Goal: Information Seeking & Learning: Learn about a topic

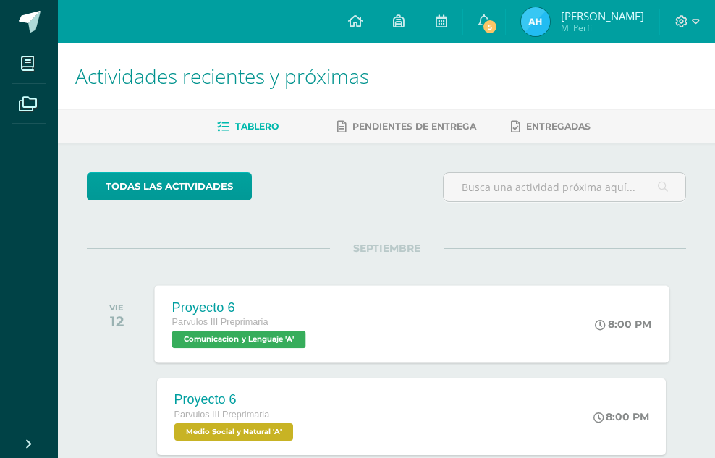
click at [267, 336] on span "Comunicacion y Lenguaje 'A'" at bounding box center [238, 339] width 134 height 17
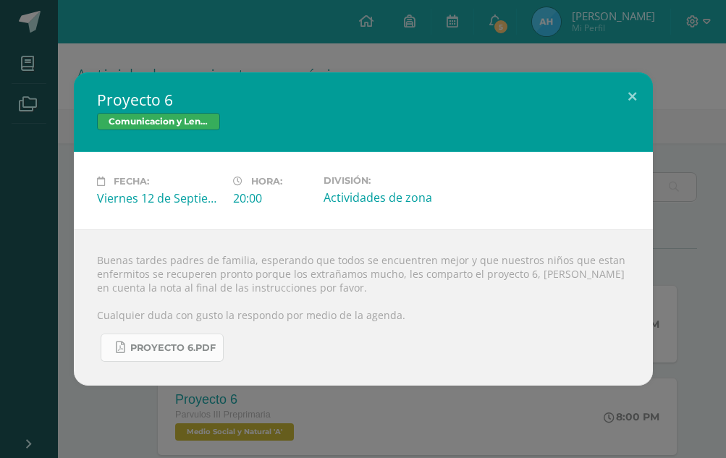
click at [191, 342] on span "Proyecto 6.pdf" at bounding box center [172, 348] width 85 height 12
click at [630, 99] on button at bounding box center [631, 96] width 41 height 49
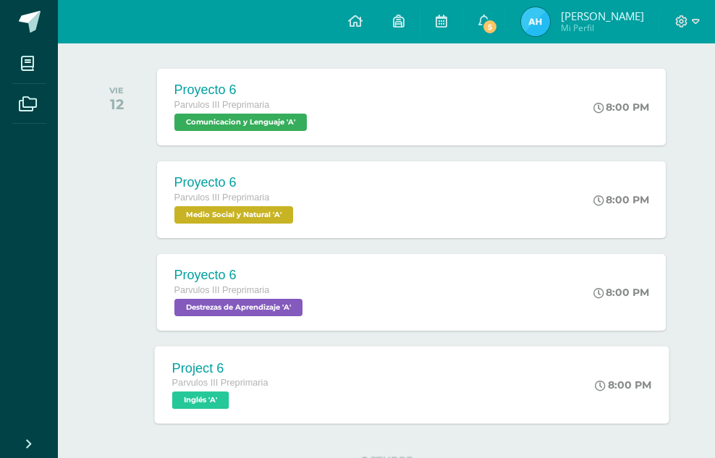
scroll to position [289, 0]
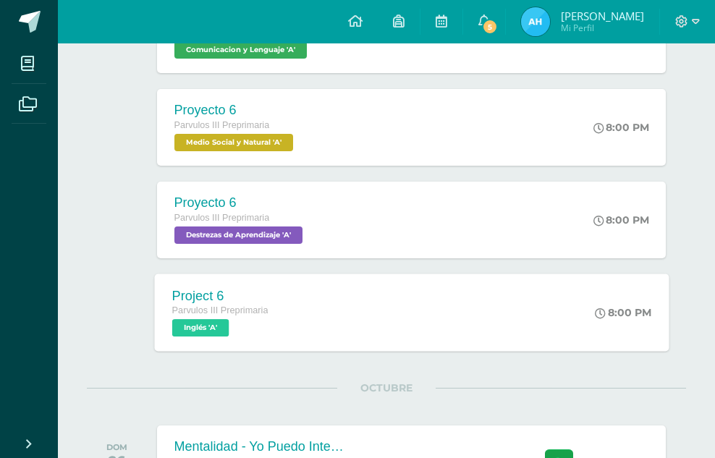
click at [215, 322] on span "Inglés 'A'" at bounding box center [199, 327] width 57 height 17
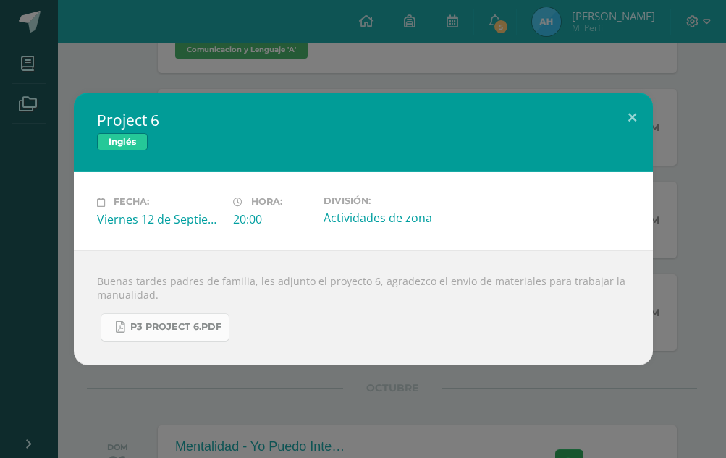
click at [159, 330] on span "P3 Project 6.pdf" at bounding box center [175, 327] width 91 height 12
click at [634, 113] on button at bounding box center [631, 117] width 41 height 49
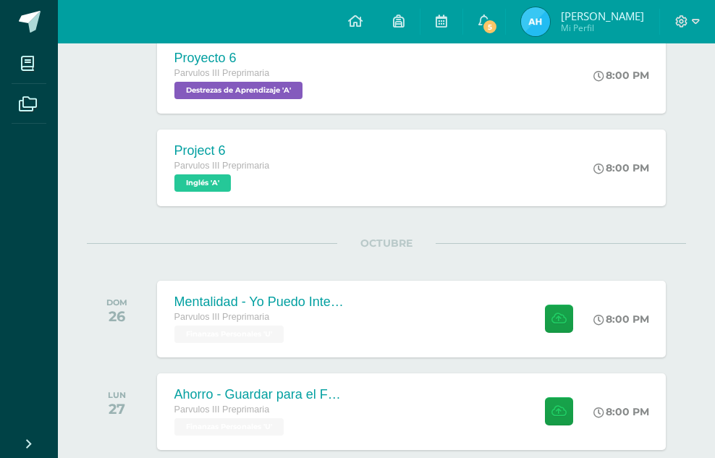
scroll to position [579, 0]
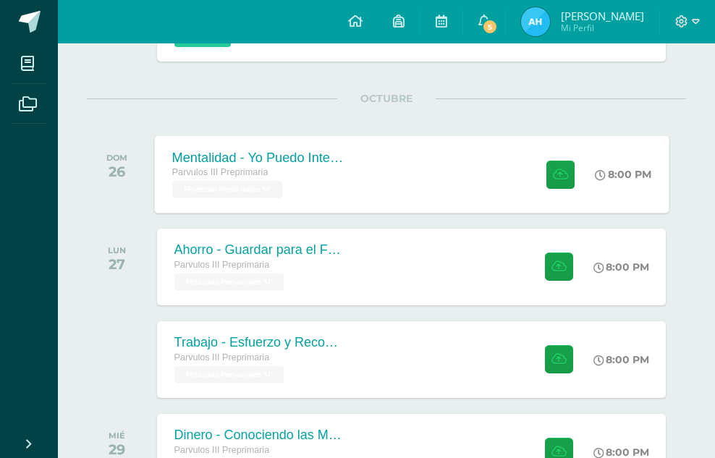
click at [272, 156] on div "Mentalidad - Yo Puedo Intentarlo" at bounding box center [258, 157] width 175 height 15
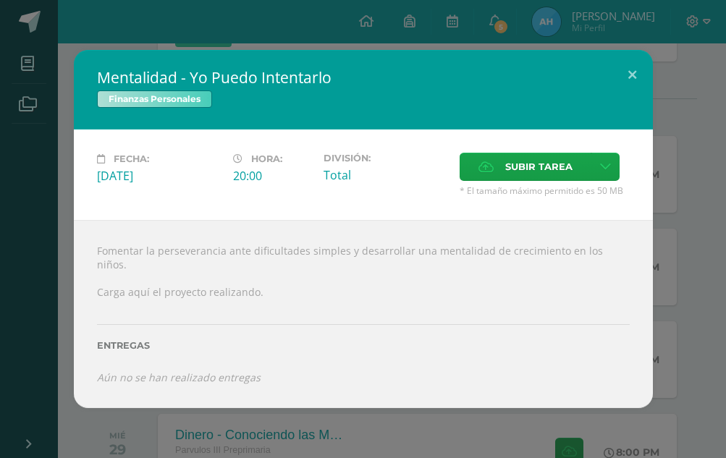
click at [223, 373] on icon "Aún no se han realizado entregas" at bounding box center [179, 377] width 164 height 14
click at [190, 106] on span "Finanzas Personales" at bounding box center [154, 98] width 115 height 17
click at [633, 77] on button at bounding box center [631, 74] width 41 height 49
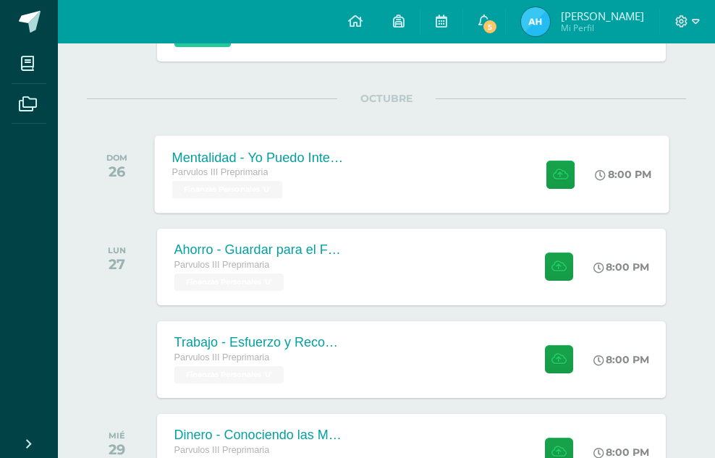
click at [213, 161] on div "Mentalidad - Yo Puedo Intentarlo" at bounding box center [258, 157] width 175 height 15
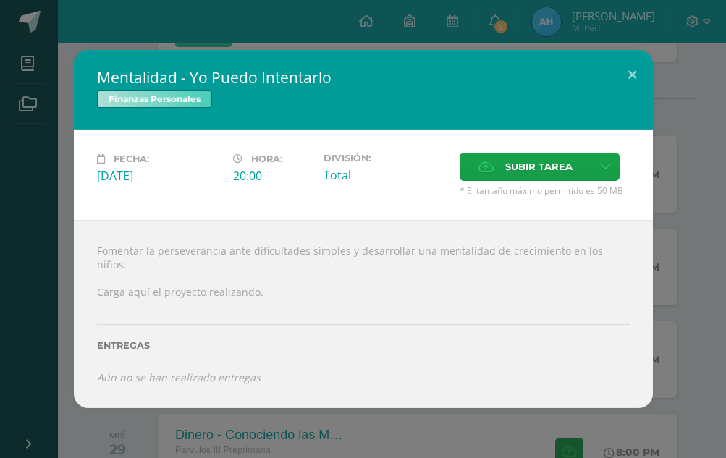
click at [186, 103] on span "Finanzas Personales" at bounding box center [154, 98] width 115 height 17
click at [634, 83] on button at bounding box center [631, 74] width 41 height 49
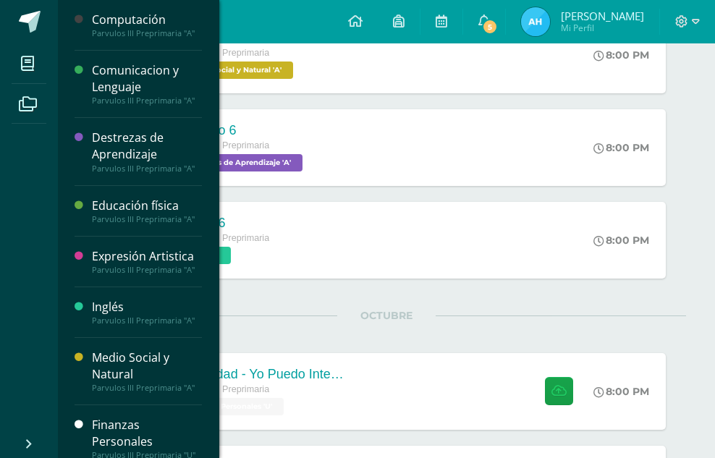
scroll to position [14, 0]
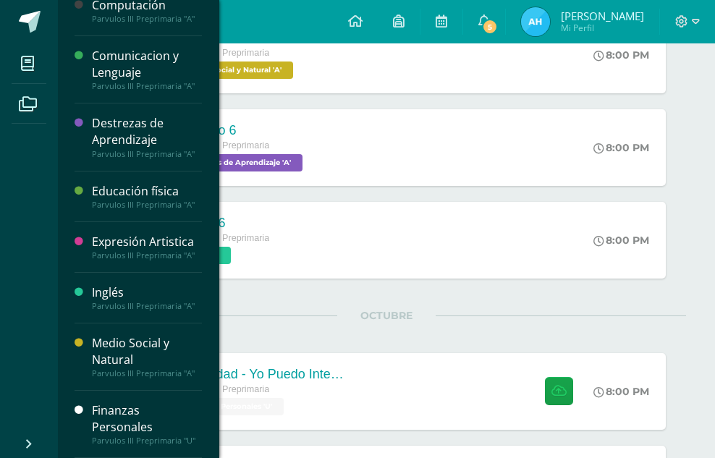
click at [113, 414] on div "Finanzas Personales" at bounding box center [147, 418] width 110 height 33
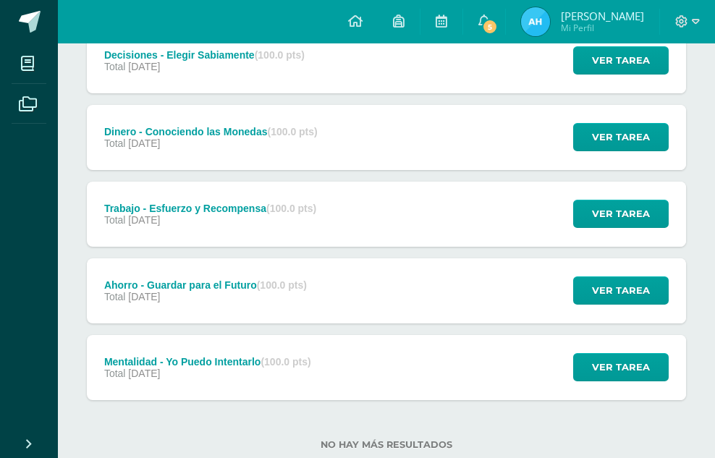
scroll to position [328, 0]
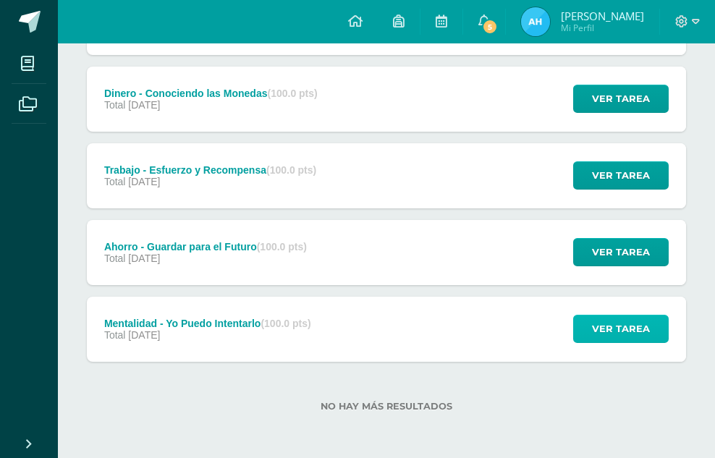
click at [632, 325] on span "Ver tarea" at bounding box center [621, 328] width 58 height 27
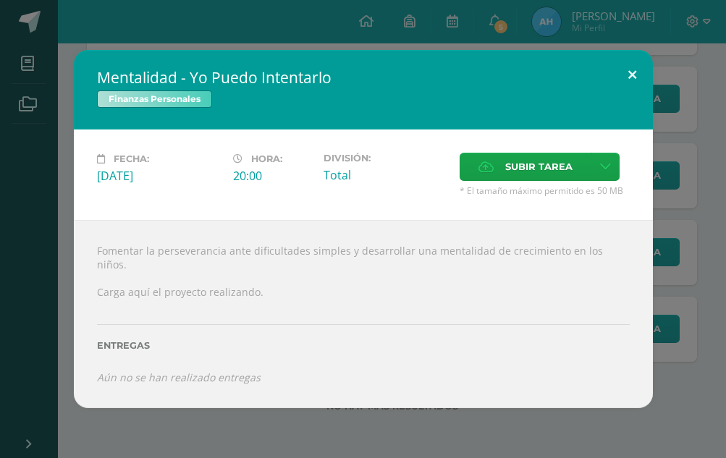
click at [632, 77] on button at bounding box center [631, 74] width 41 height 49
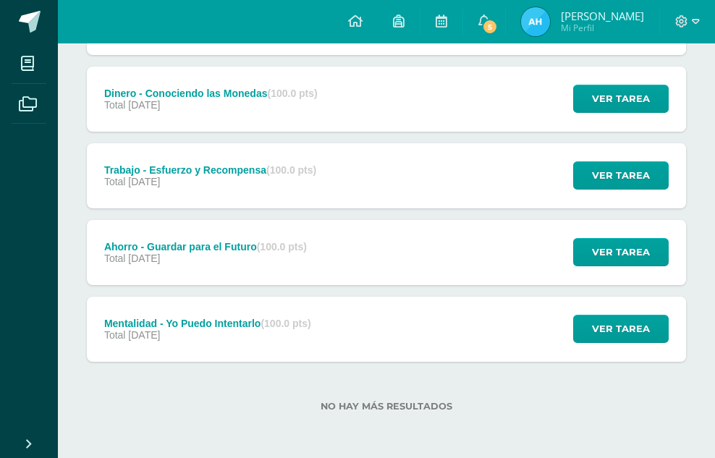
click at [178, 321] on div "Mentalidad - Yo Puedo Intentarlo (100.0 pts)" at bounding box center [207, 324] width 207 height 12
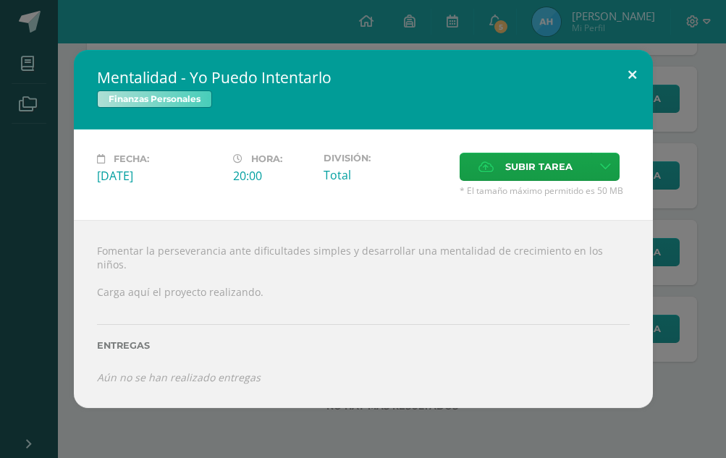
click at [632, 81] on button at bounding box center [631, 74] width 41 height 49
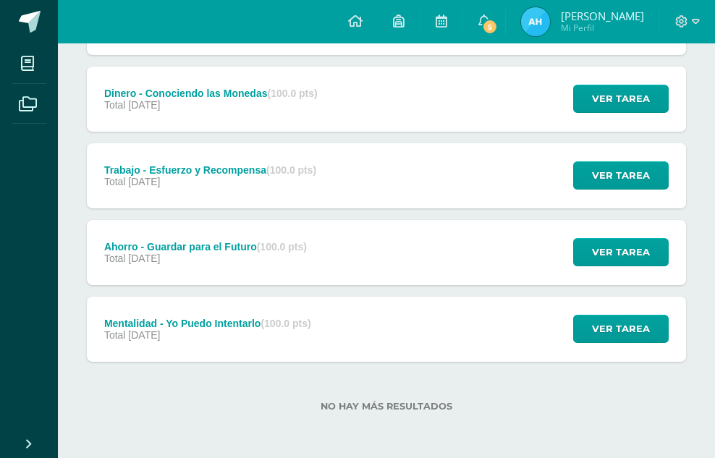
click at [532, 394] on div "No hay más resultados" at bounding box center [386, 395] width 599 height 67
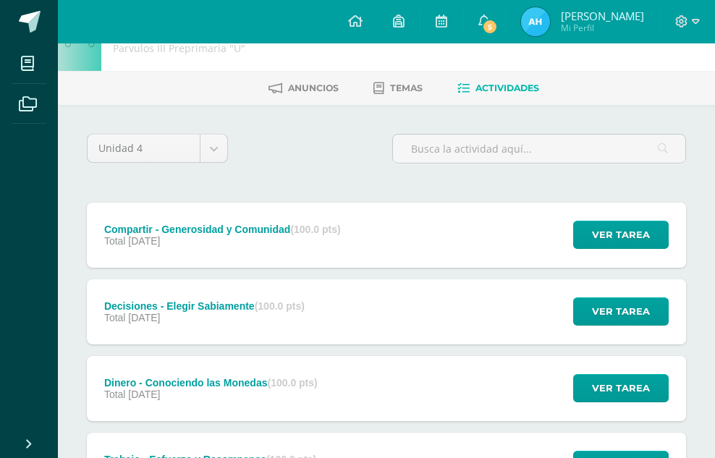
scroll to position [0, 0]
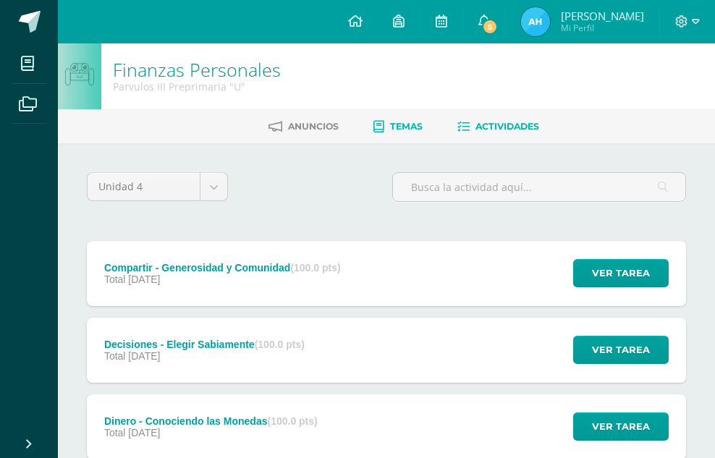
click at [407, 126] on span "Temas" at bounding box center [406, 126] width 33 height 11
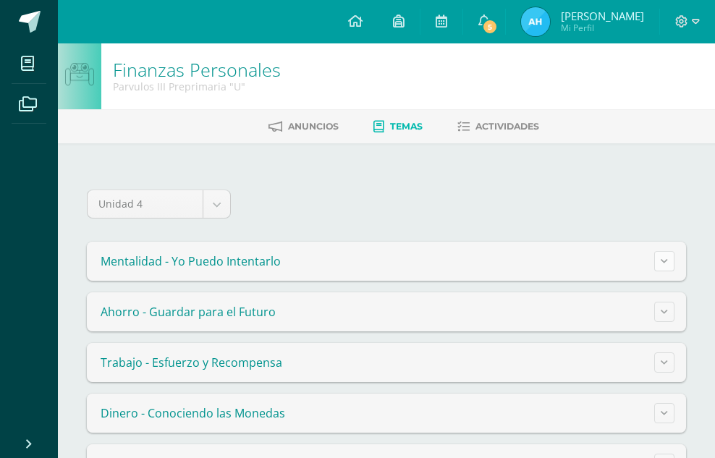
click at [659, 262] on button at bounding box center [664, 261] width 20 height 20
